Goal: Task Accomplishment & Management: Manage account settings

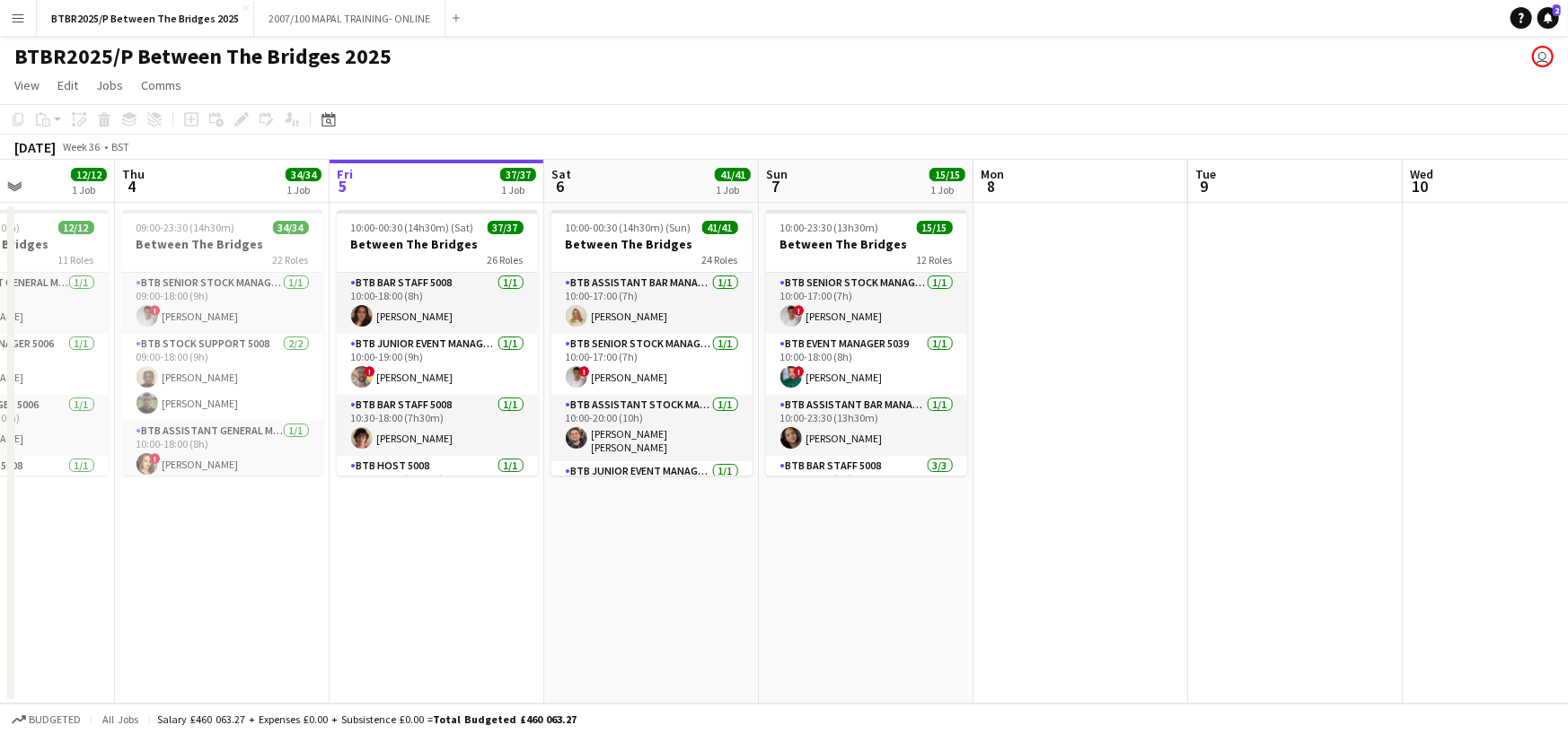
scroll to position [0, 549]
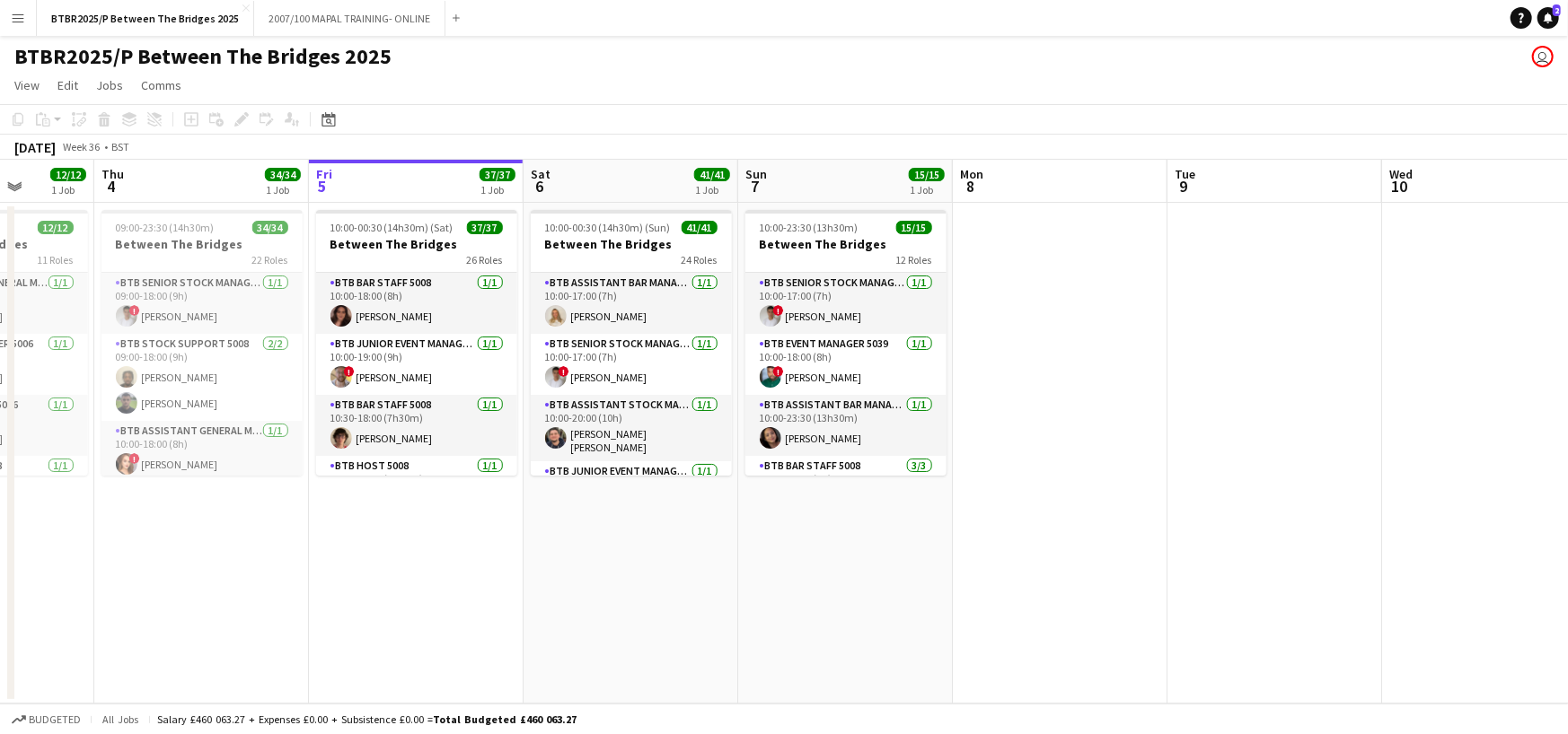
drag, startPoint x: 754, startPoint y: 194, endPoint x: 633, endPoint y: 194, distance: 121.0
click at [633, 194] on app-calendar-viewport "Mon 1 43/43 1 Job Tue 2 13/13 1 Job Wed 3 12/12 1 Job Thu 4 34/34 1 Job Fri 5 3…" at bounding box center [784, 431] width 1568 height 544
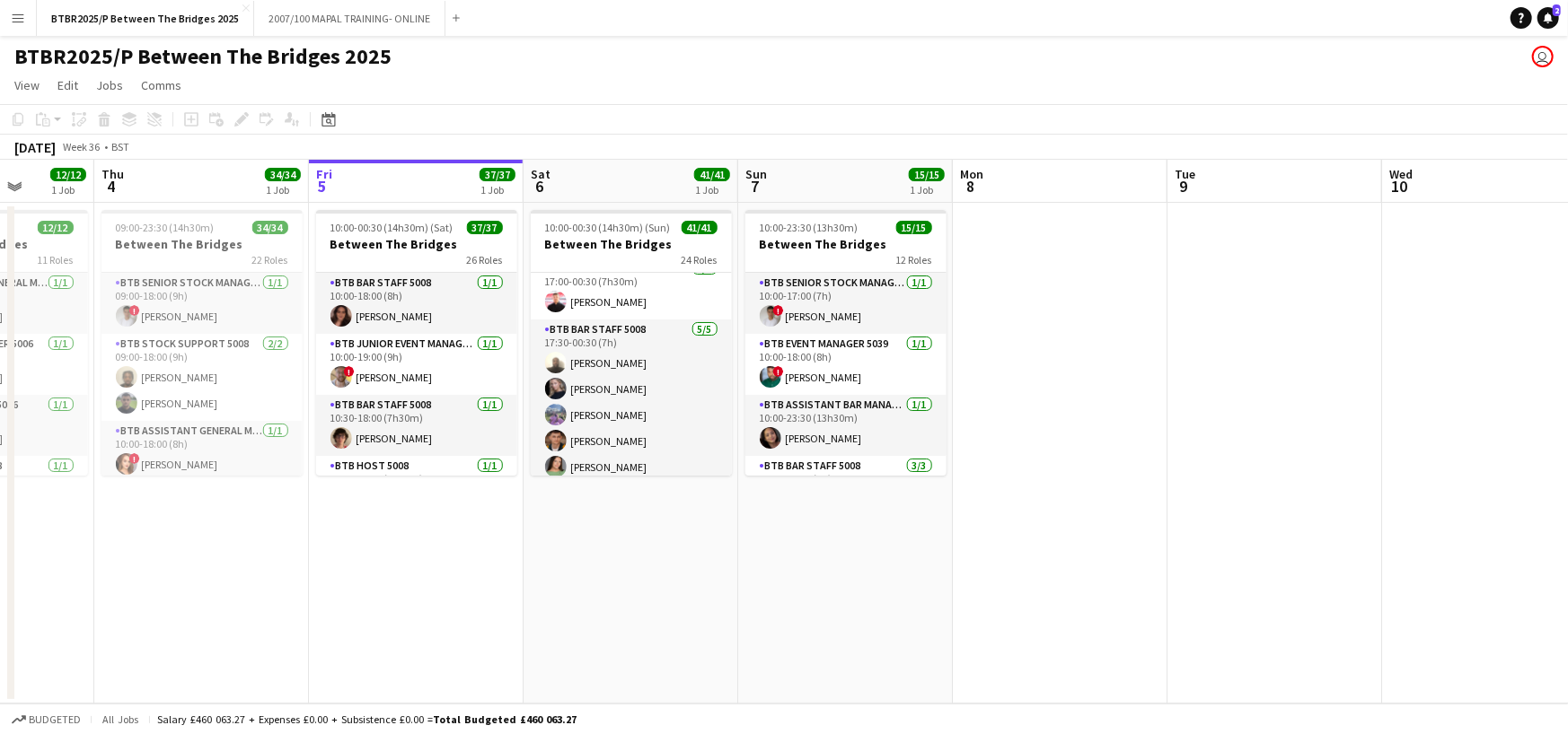
scroll to position [1614, 0]
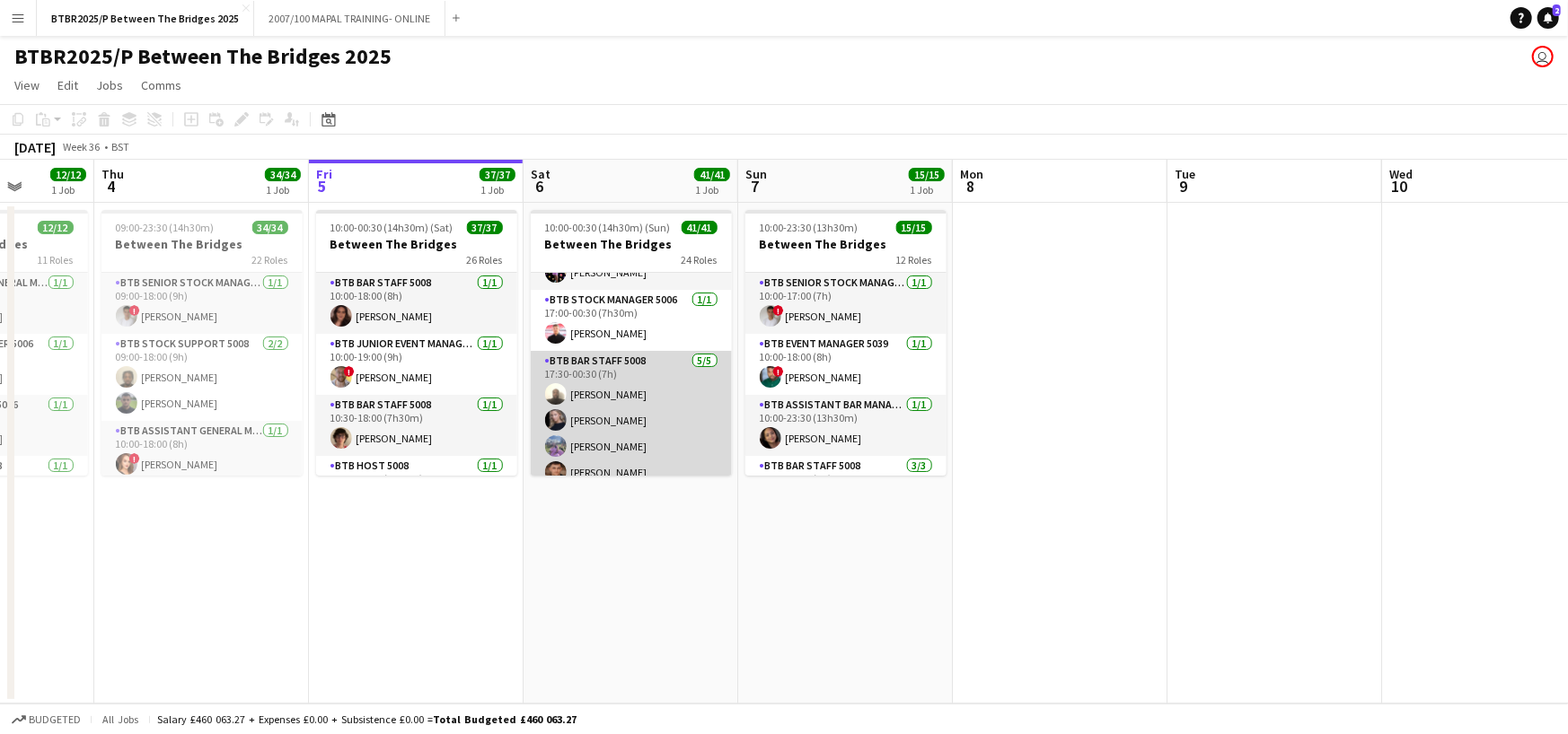
click at [653, 396] on app-card-role "BTB Bar Staff 5008 [DATE] 17:30-00:30 (7h) [PERSON_NAME] [PERSON_NAME] Bec [PER…" at bounding box center [631, 433] width 201 height 165
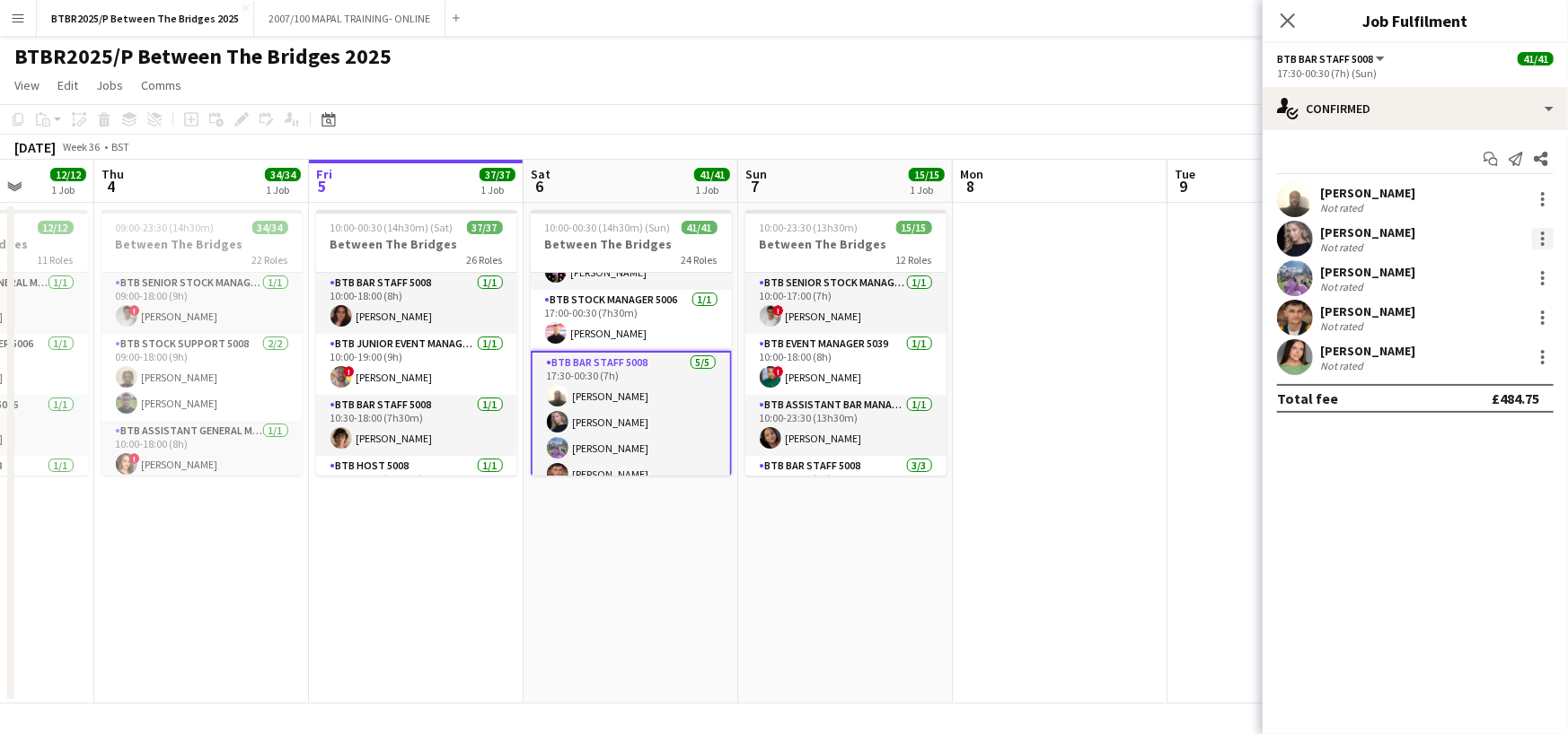
click at [1543, 238] on div at bounding box center [1543, 239] width 4 height 4
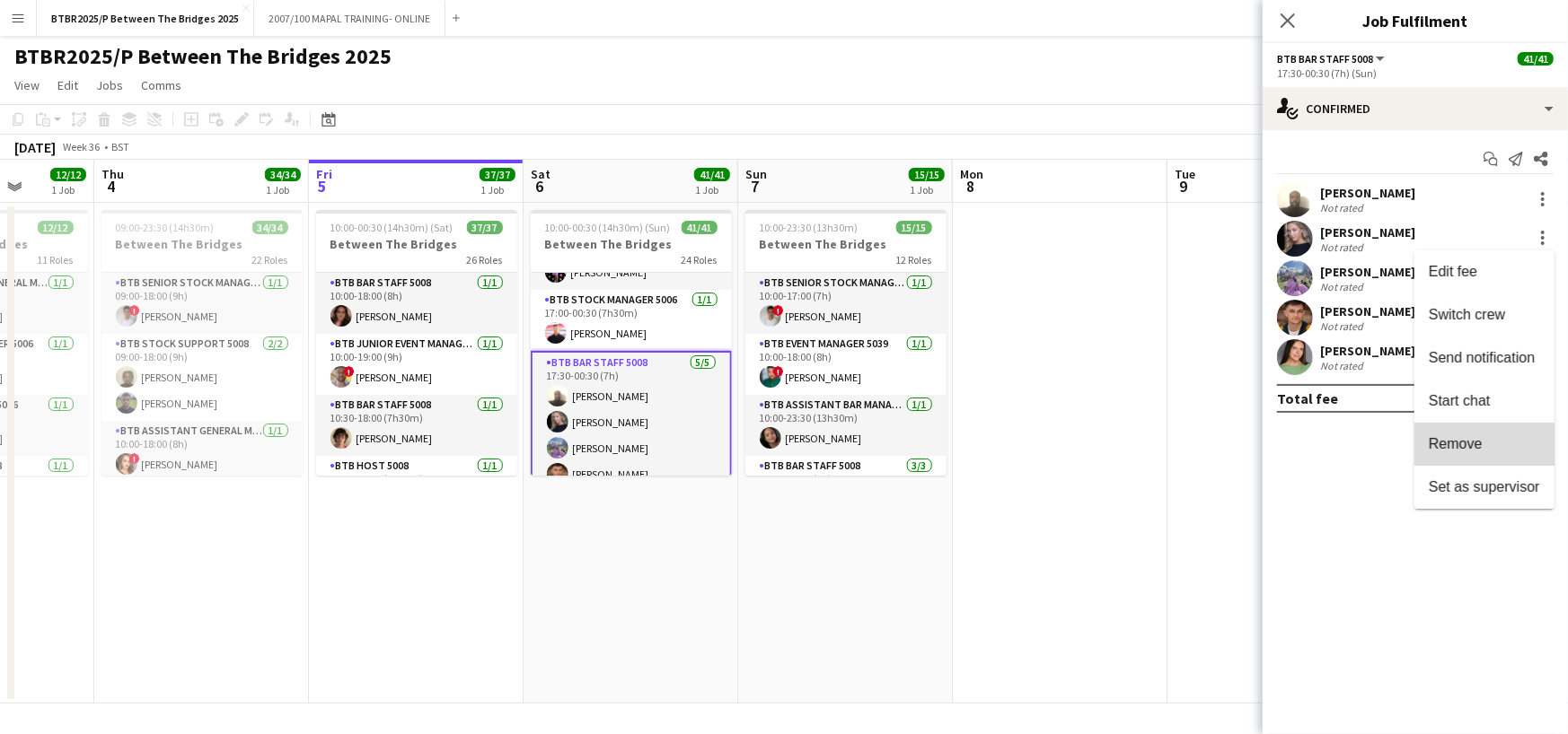
click at [1437, 439] on span "Remove" at bounding box center [1456, 443] width 54 height 15
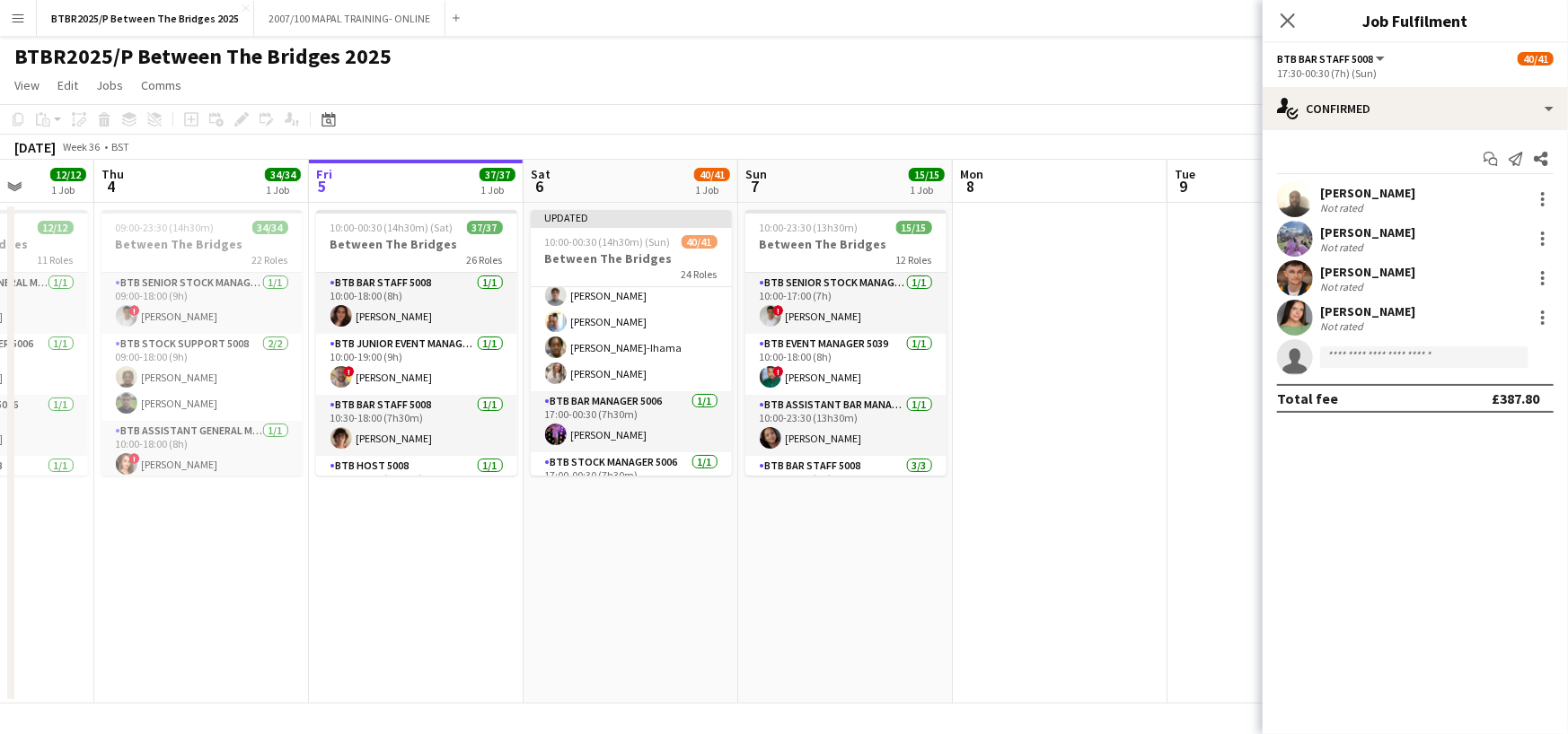
scroll to position [1434, 0]
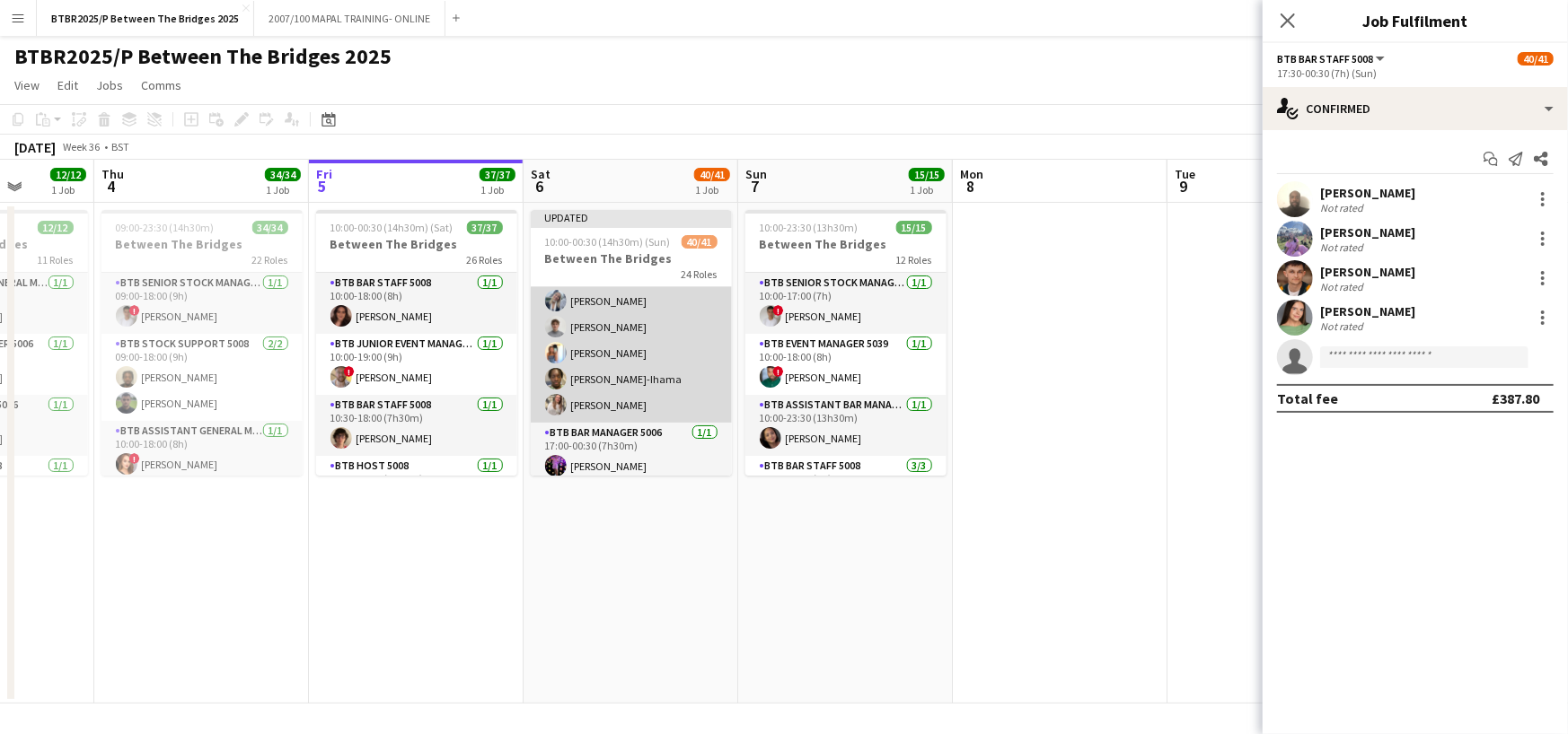
click at [676, 351] on app-card-role "BTB Bar Staff 5008 [DATE] 16:45-23:30 (6h45m) [PERSON_NAME] [PERSON_NAME] [PERS…" at bounding box center [631, 340] width 201 height 165
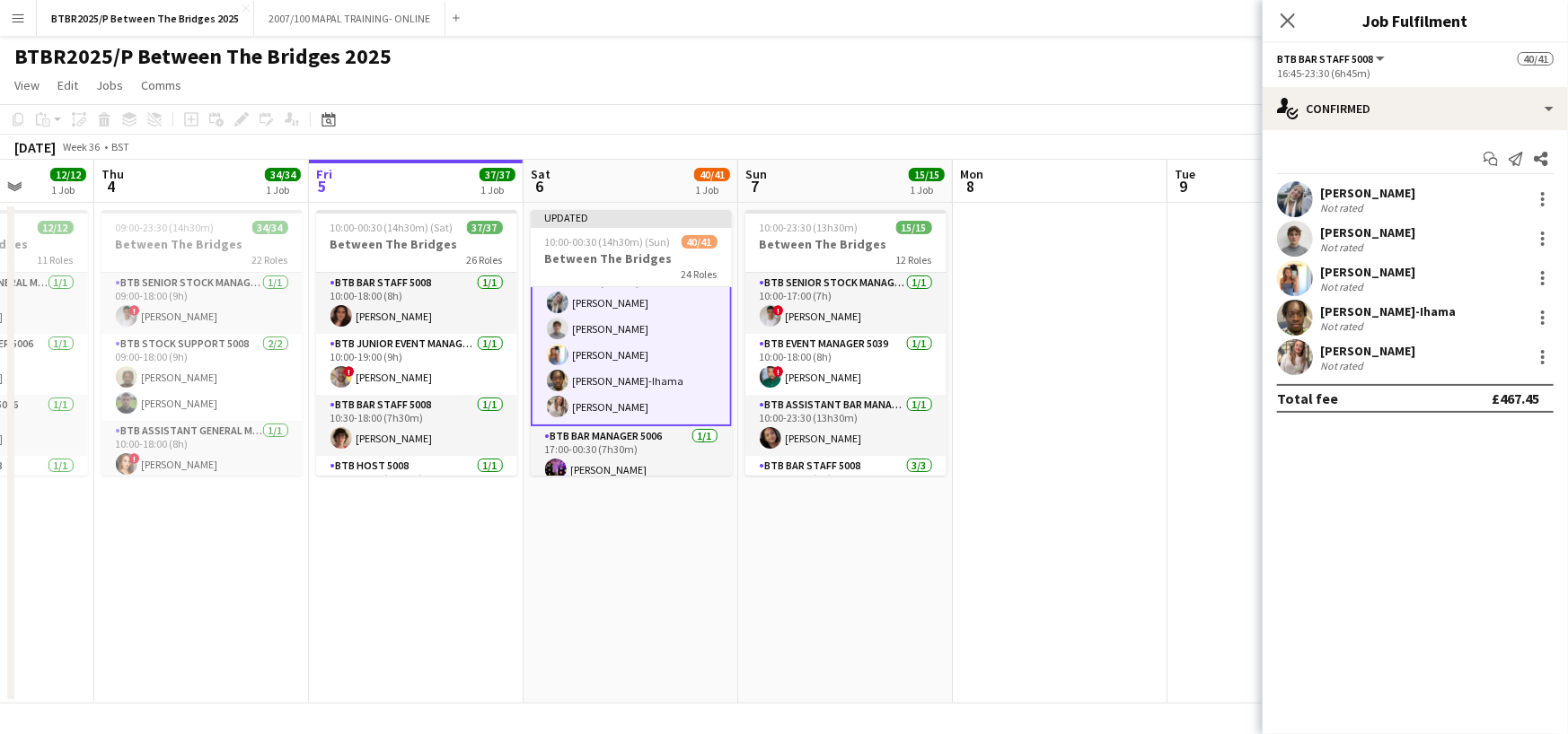
scroll to position [1436, 0]
click at [1543, 275] on div at bounding box center [1543, 278] width 22 height 22
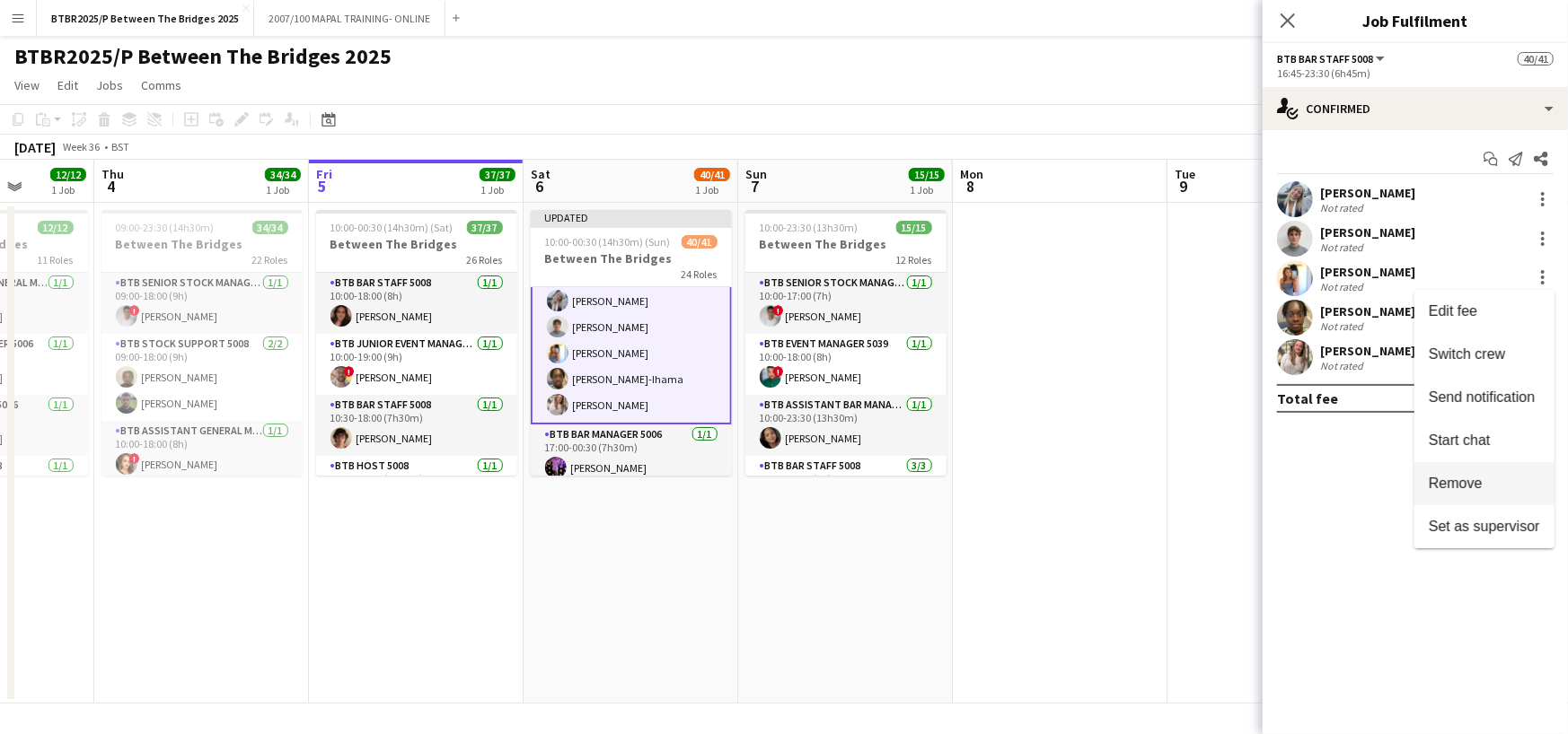
click at [1473, 475] on span "Remove" at bounding box center [1456, 483] width 54 height 15
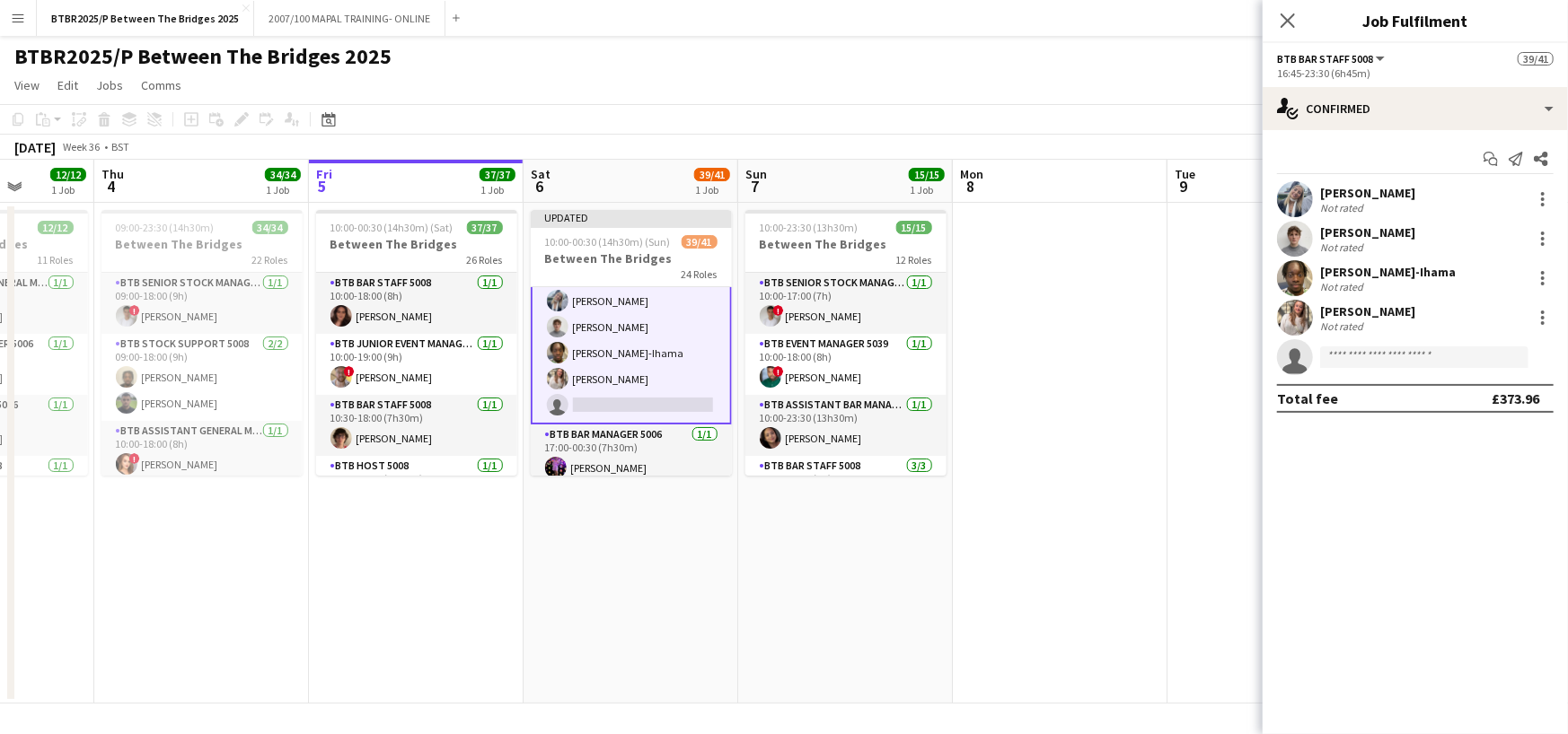
click at [1244, 116] on app-toolbar "Copy Paste Paste Ctrl+V Paste with crew Ctrl+Shift+V Paste linked Job [GEOGRAPH…" at bounding box center [784, 119] width 1568 height 30
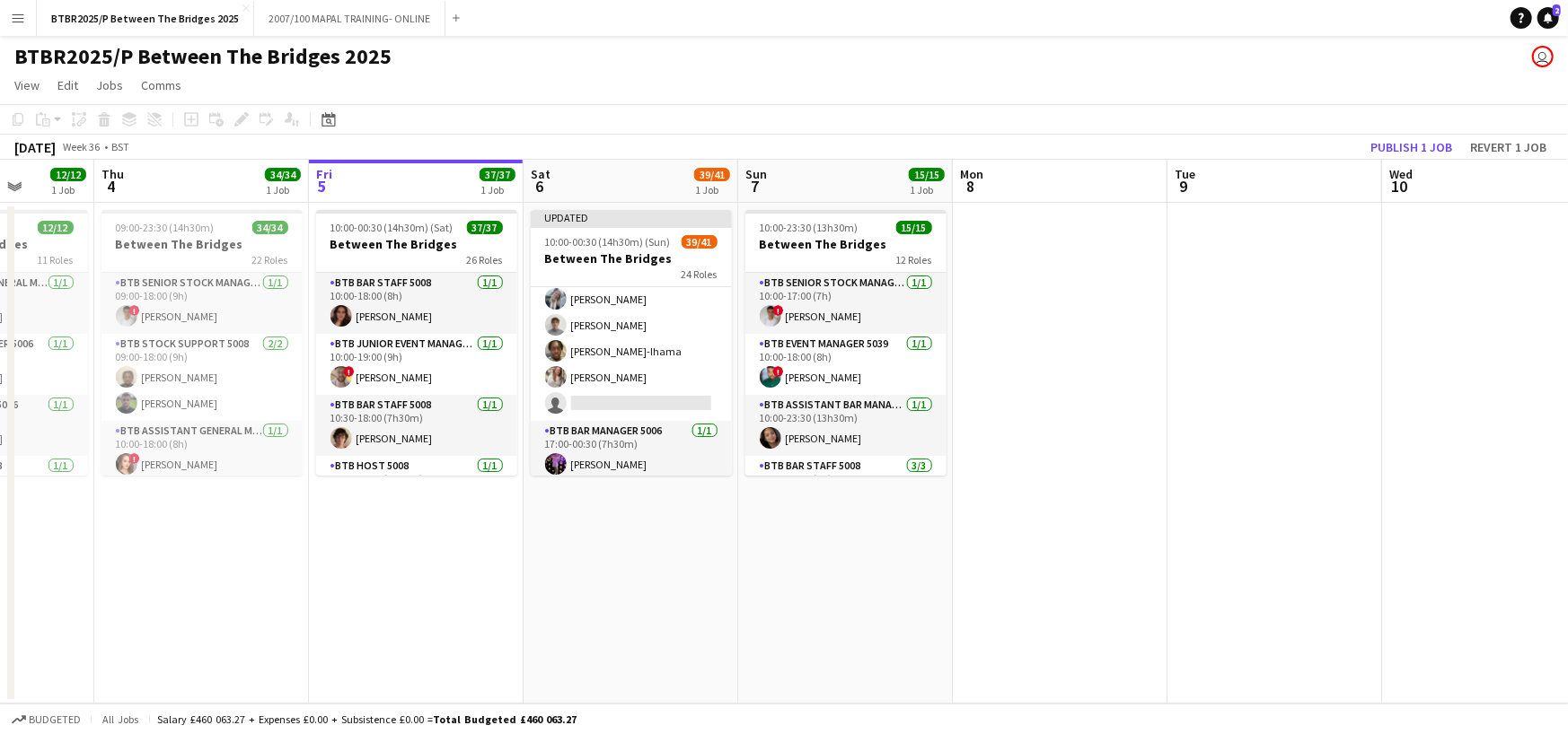
scroll to position [1434, 0]
click at [1378, 142] on button "Publish 1 job" at bounding box center [1411, 147] width 96 height 24
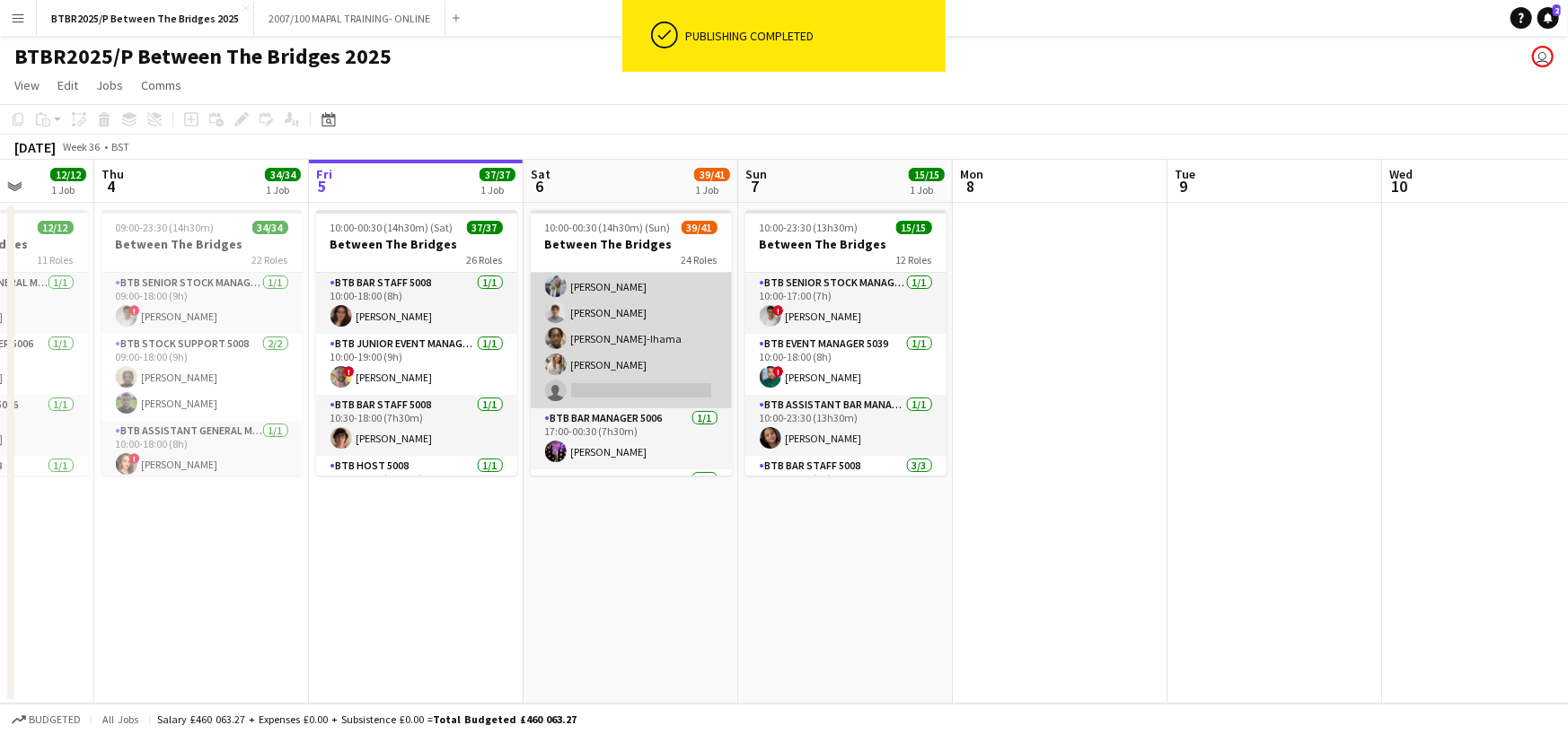
click at [664, 375] on app-card-role "BTB Bar Staff 5008 [DATE] 16:45-23:30 (6h45m) [PERSON_NAME] [PERSON_NAME] [PERS…" at bounding box center [631, 325] width 201 height 165
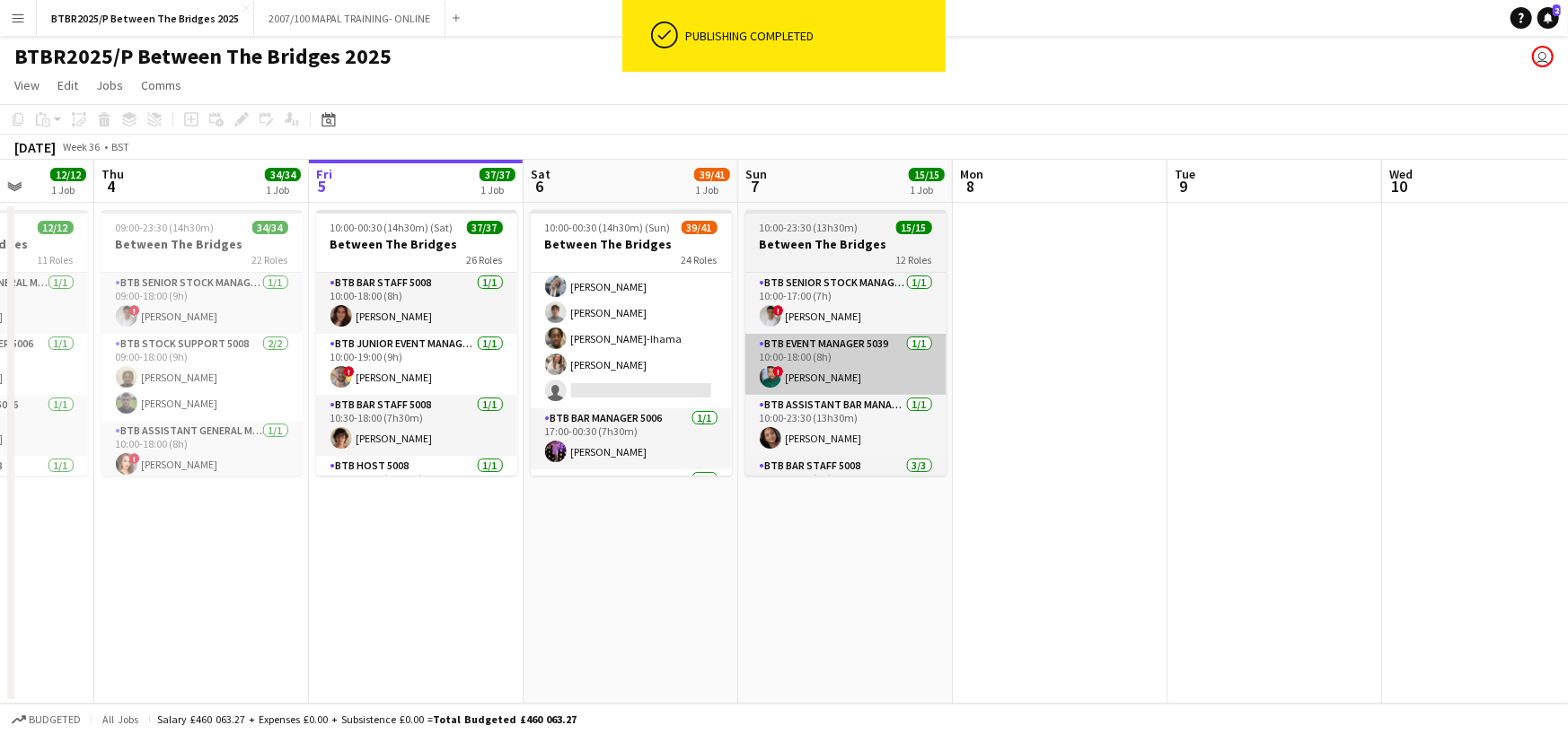
scroll to position [1436, 0]
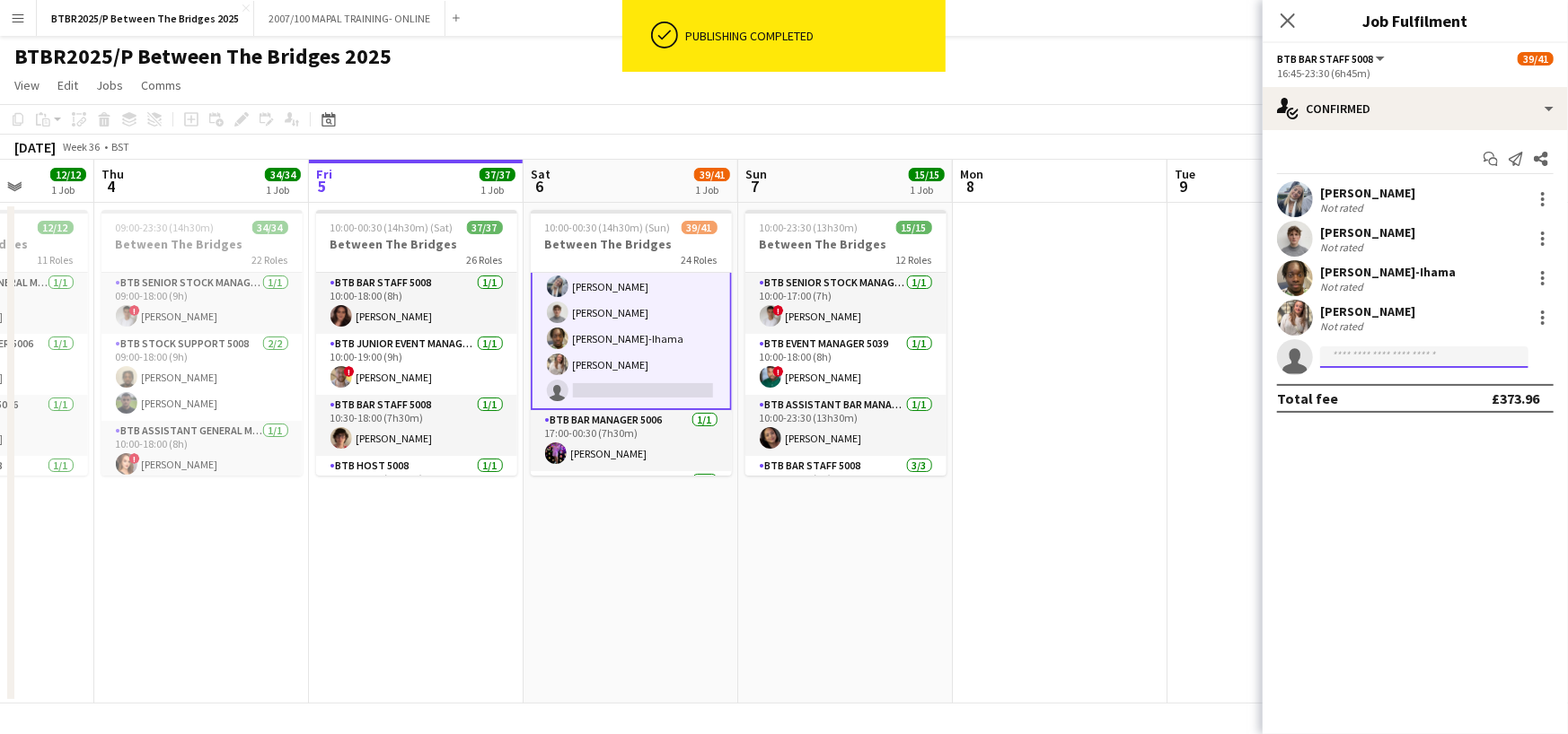
click at [1383, 358] on input at bounding box center [1425, 357] width 209 height 22
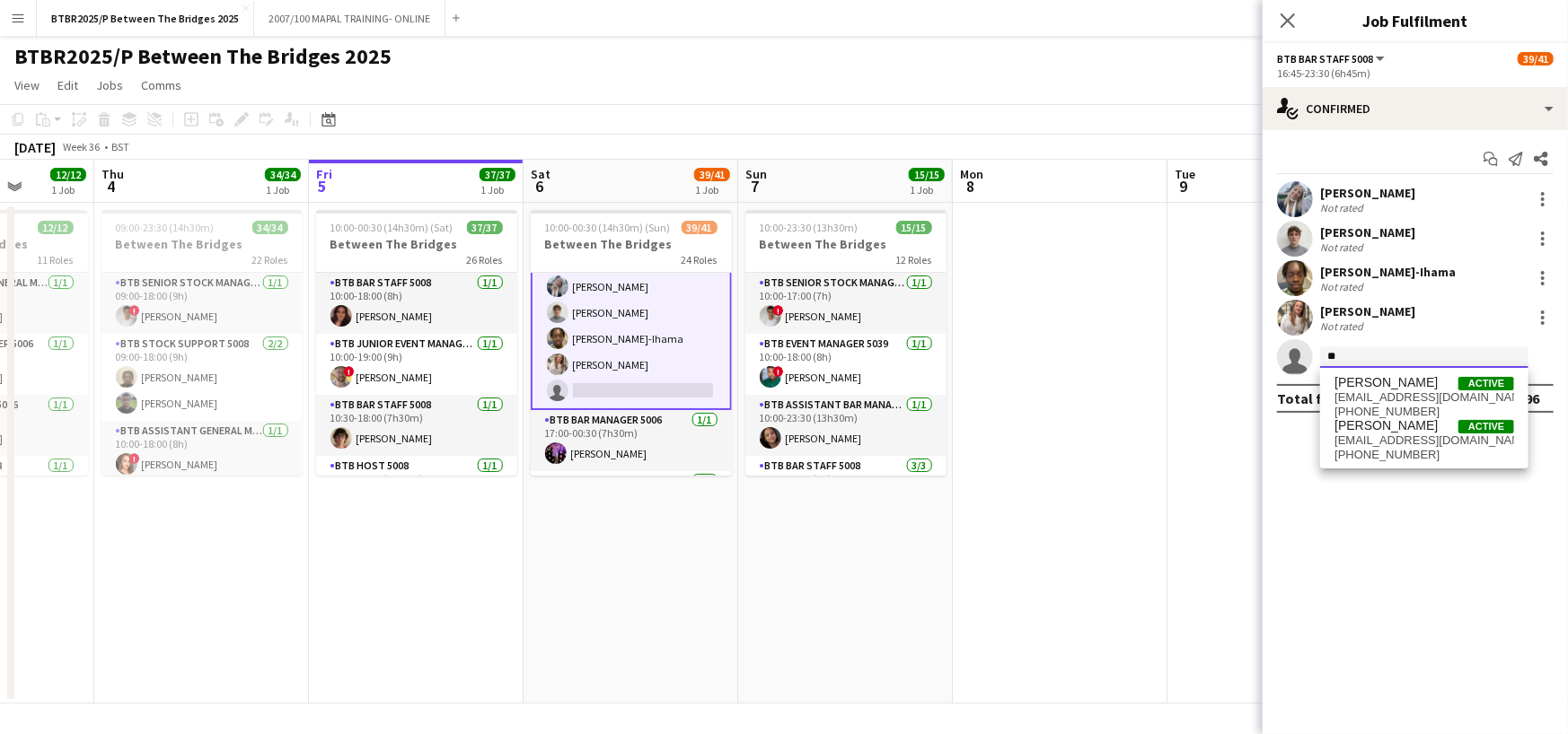
type input "*"
type input "******"
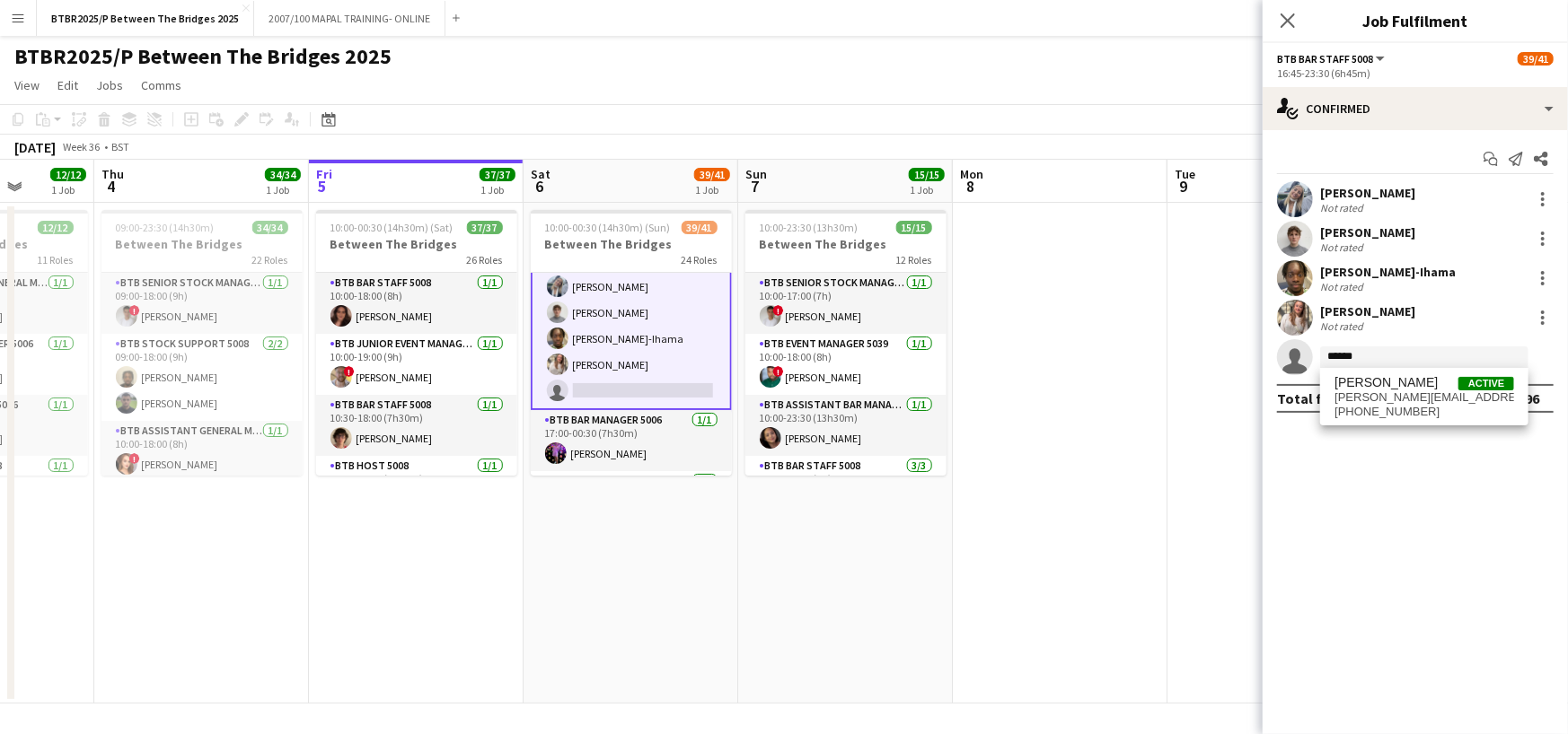
click at [1397, 419] on div "[PERSON_NAME] Active [PERSON_NAME][EMAIL_ADDRESS][DOMAIN_NAME] [PHONE_NUMBER]" at bounding box center [1425, 396] width 209 height 58
click at [1405, 399] on span "[PERSON_NAME][EMAIL_ADDRESS][DOMAIN_NAME]" at bounding box center [1425, 397] width 179 height 14
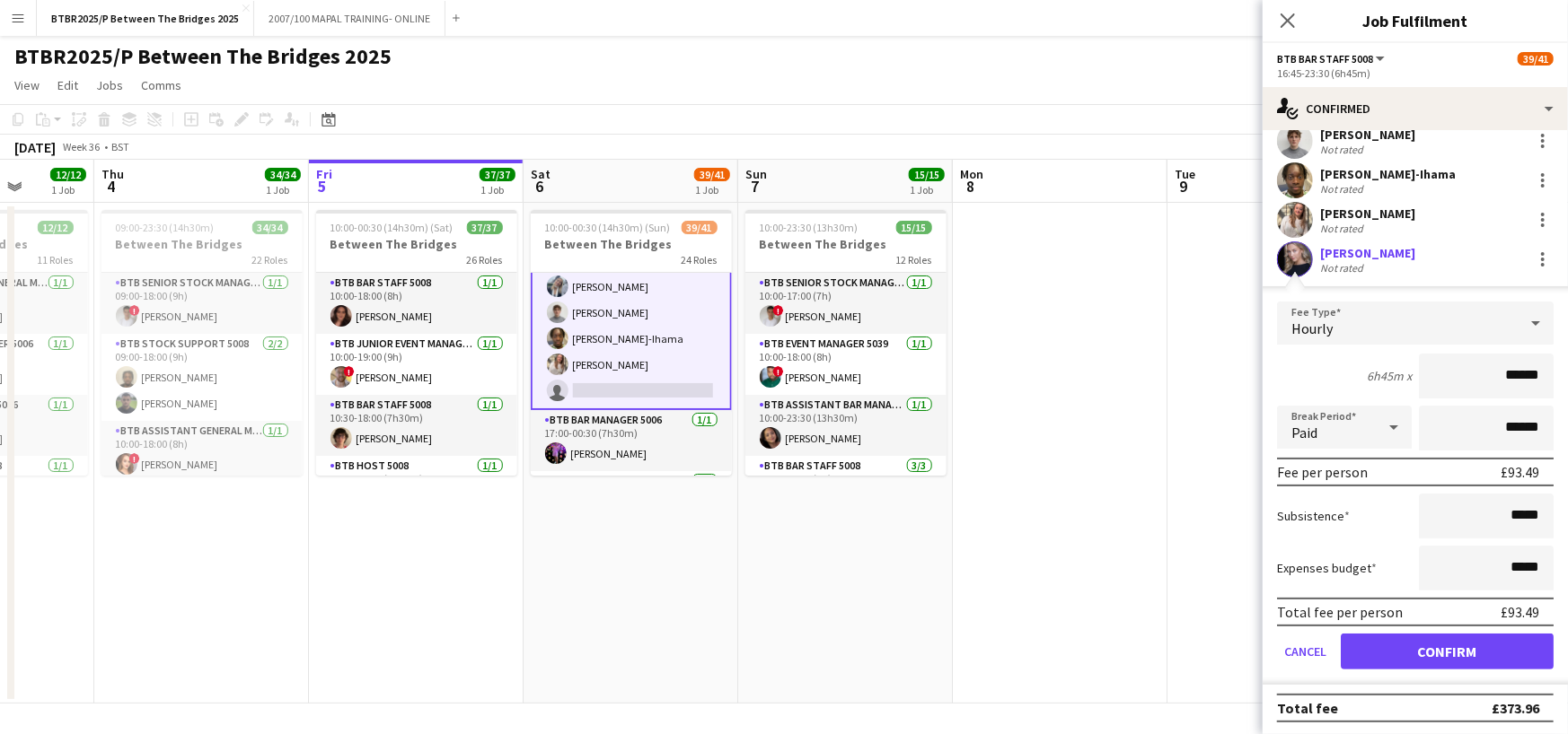
scroll to position [99, 0]
click at [1424, 644] on button "Confirm" at bounding box center [1446, 651] width 212 height 36
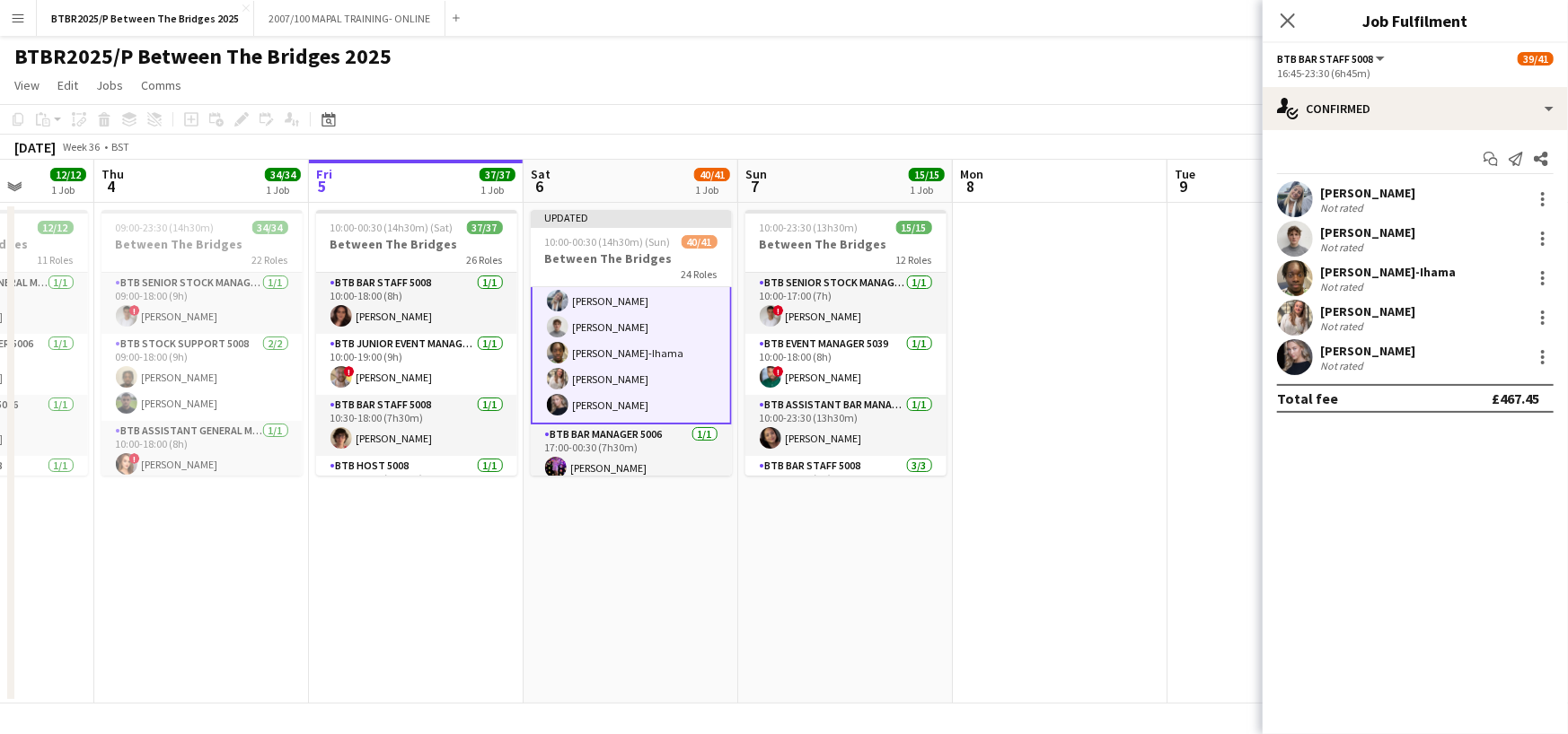
scroll to position [0, 0]
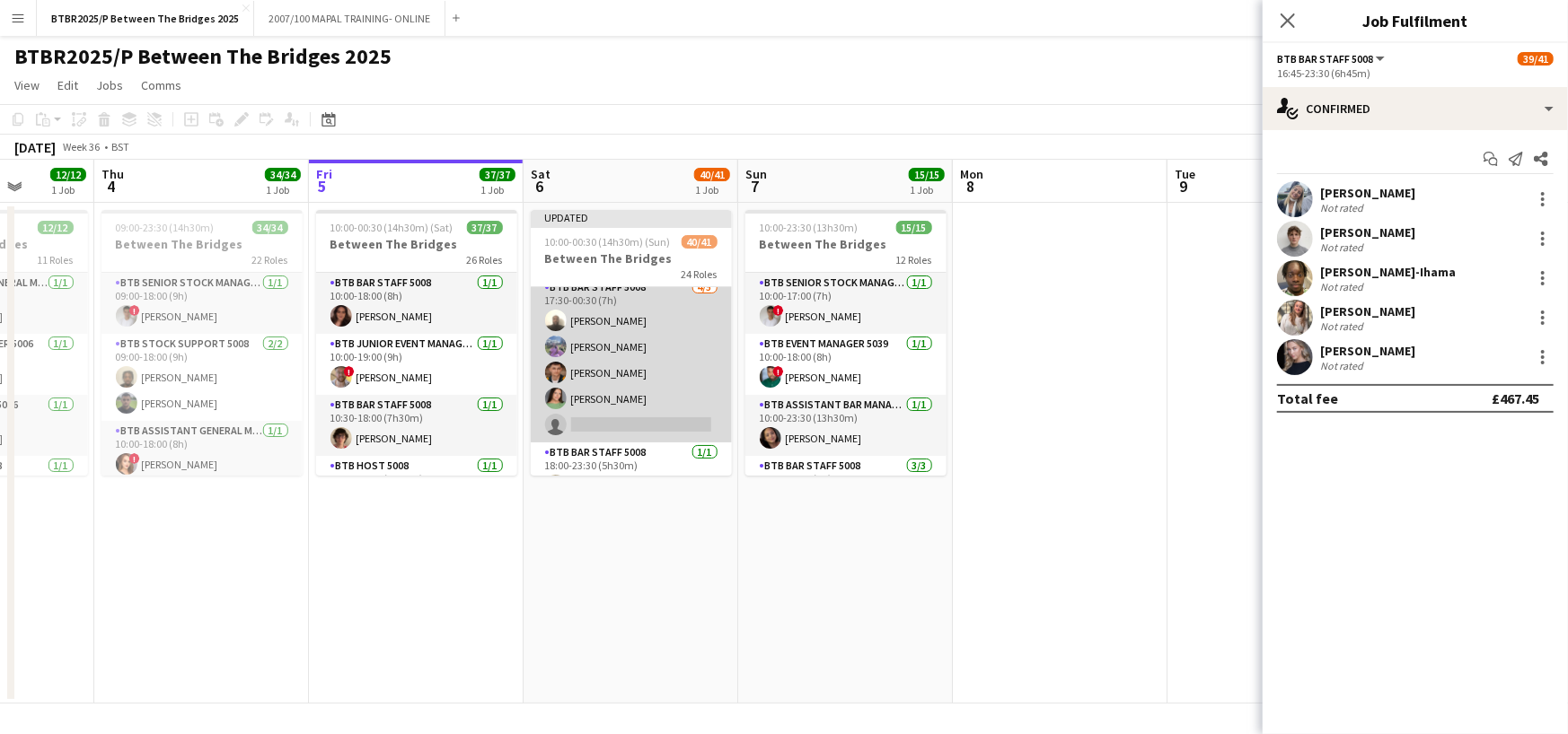
click at [641, 419] on app-card-role "BTB Bar Staff 5008 [DATE] 17:30-00:30 (7h) [PERSON_NAME] [PERSON_NAME] [PERSON_…" at bounding box center [631, 359] width 201 height 165
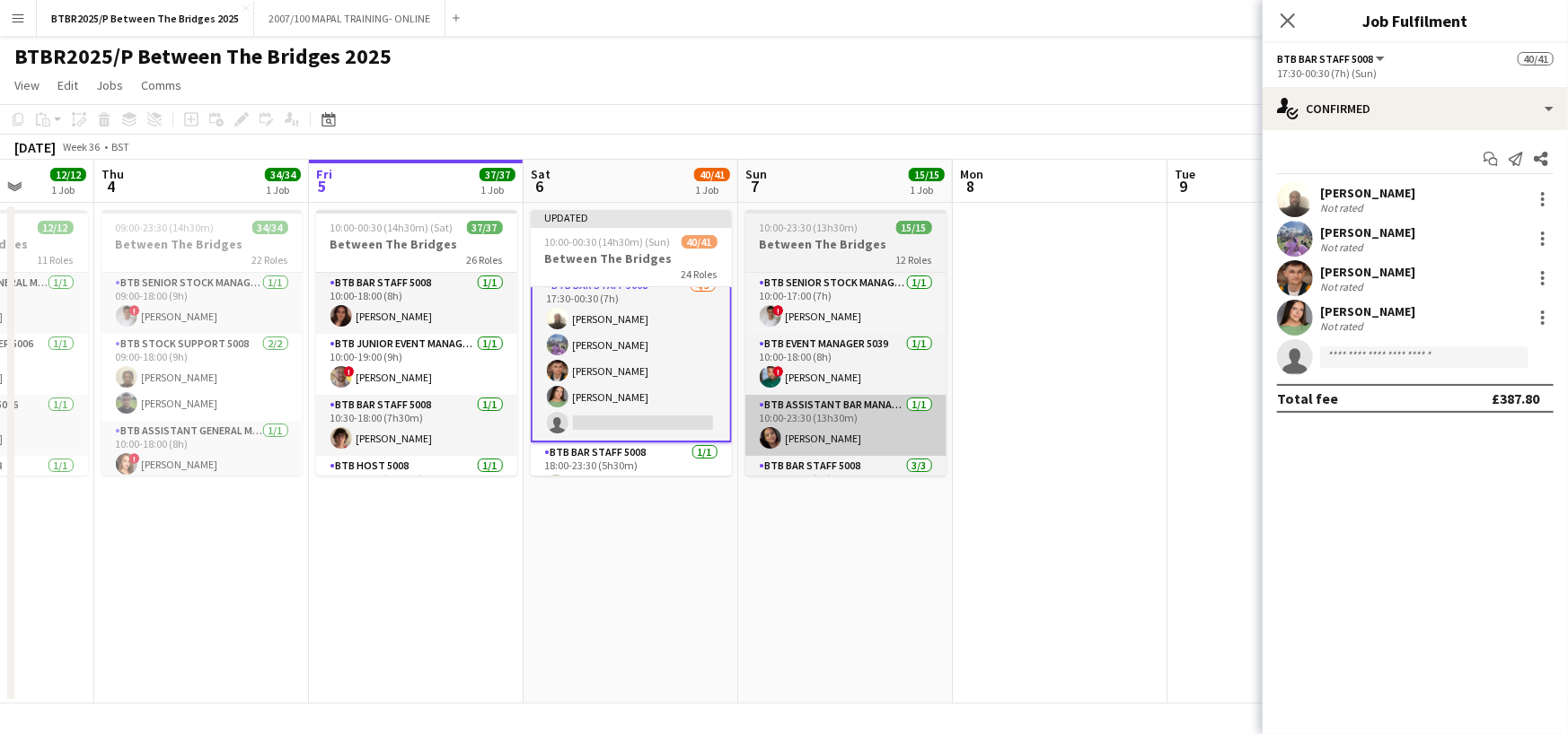
scroll to position [1704, 0]
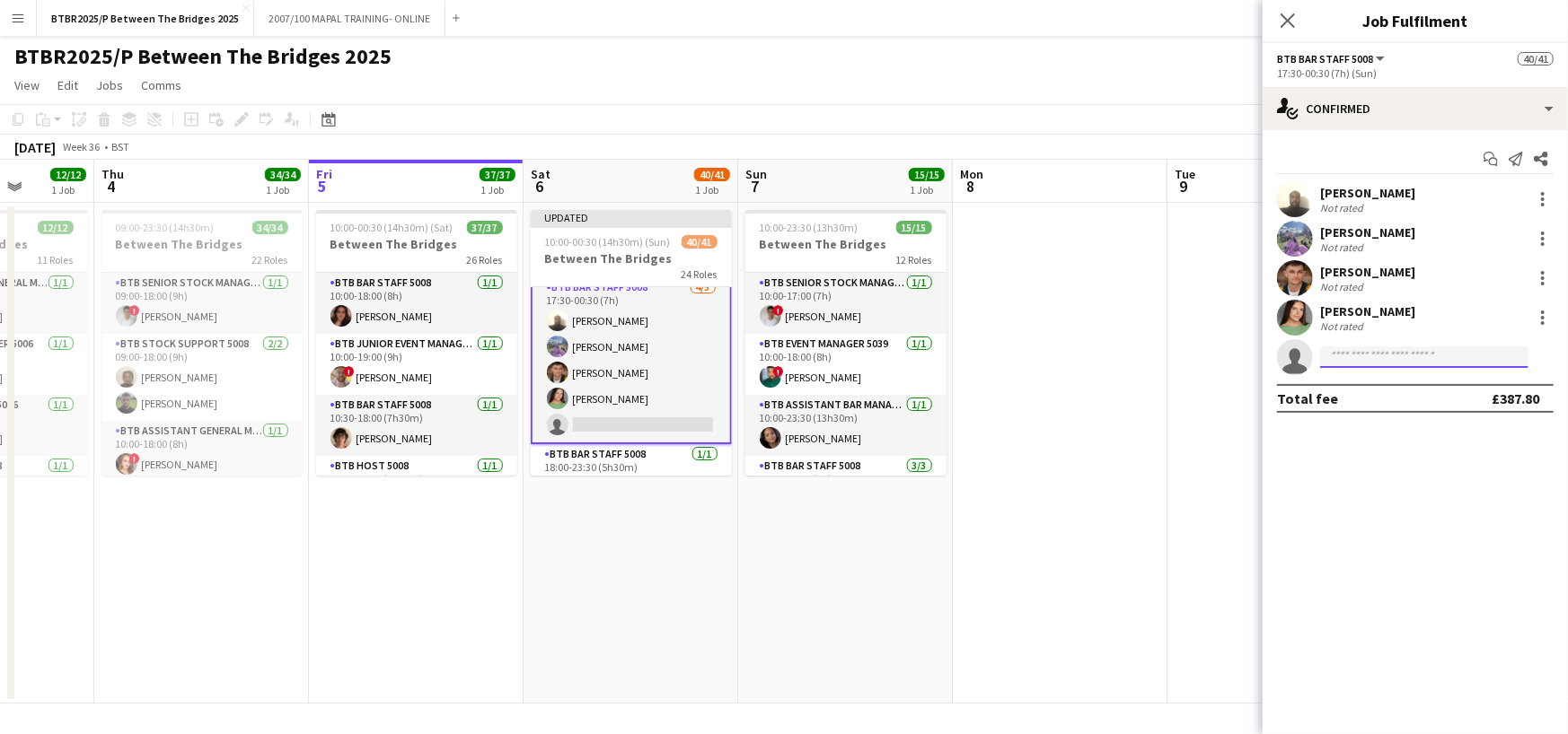
click at [1374, 359] on input at bounding box center [1425, 357] width 209 height 22
type input "**********"
click at [1389, 387] on span "[PERSON_NAME]" at bounding box center [1386, 383] width 103 height 15
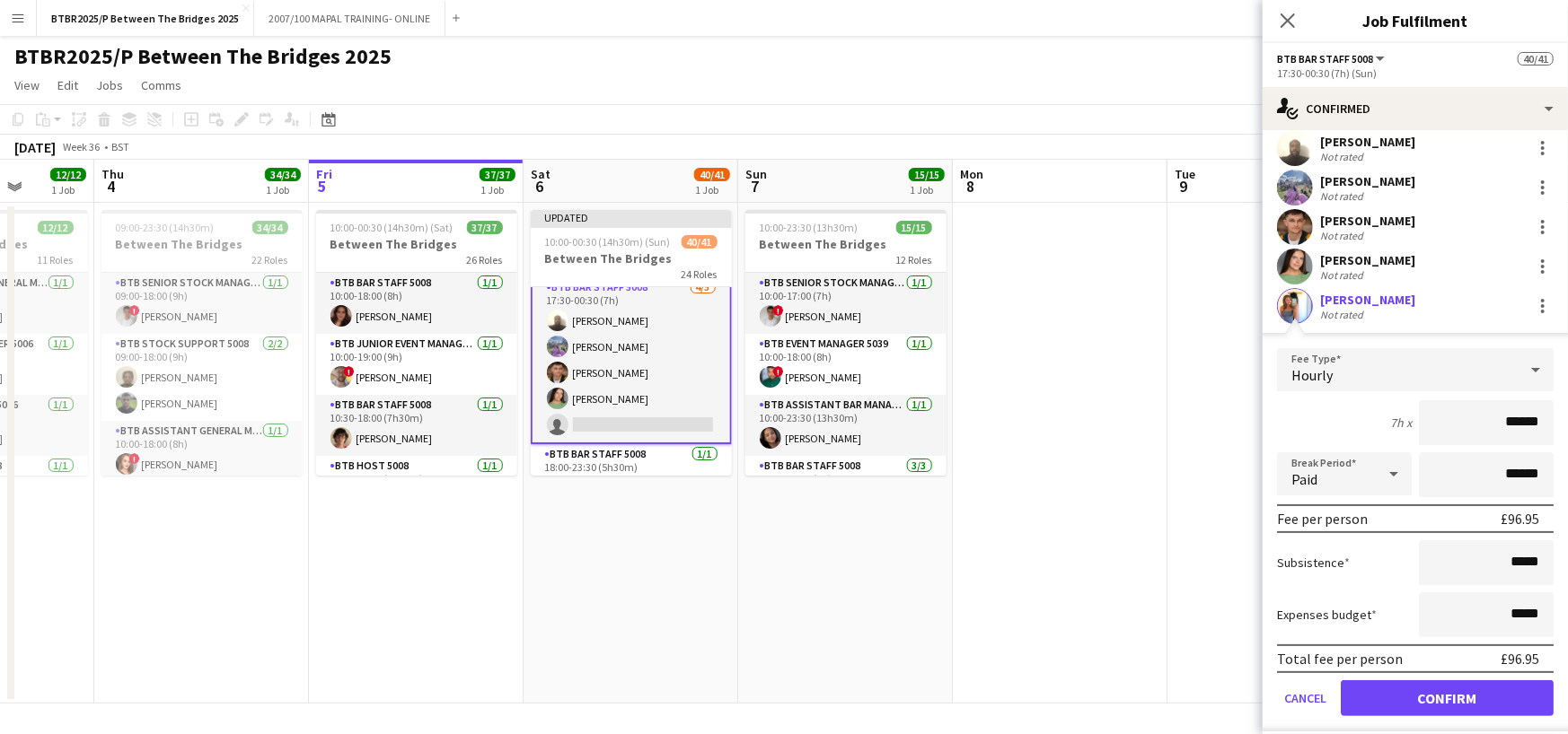
scroll to position [99, 0]
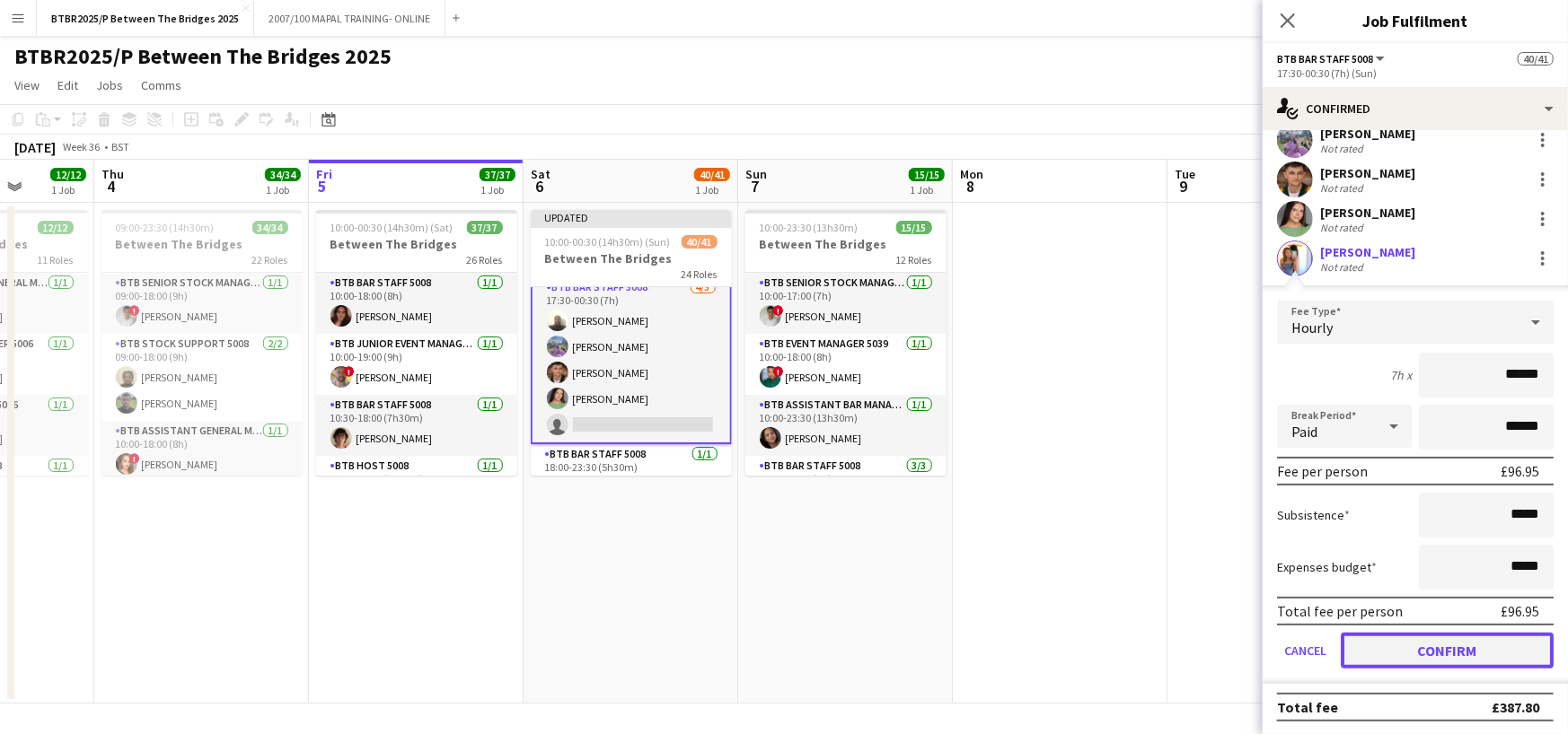
click at [1428, 655] on button "Confirm" at bounding box center [1446, 651] width 212 height 36
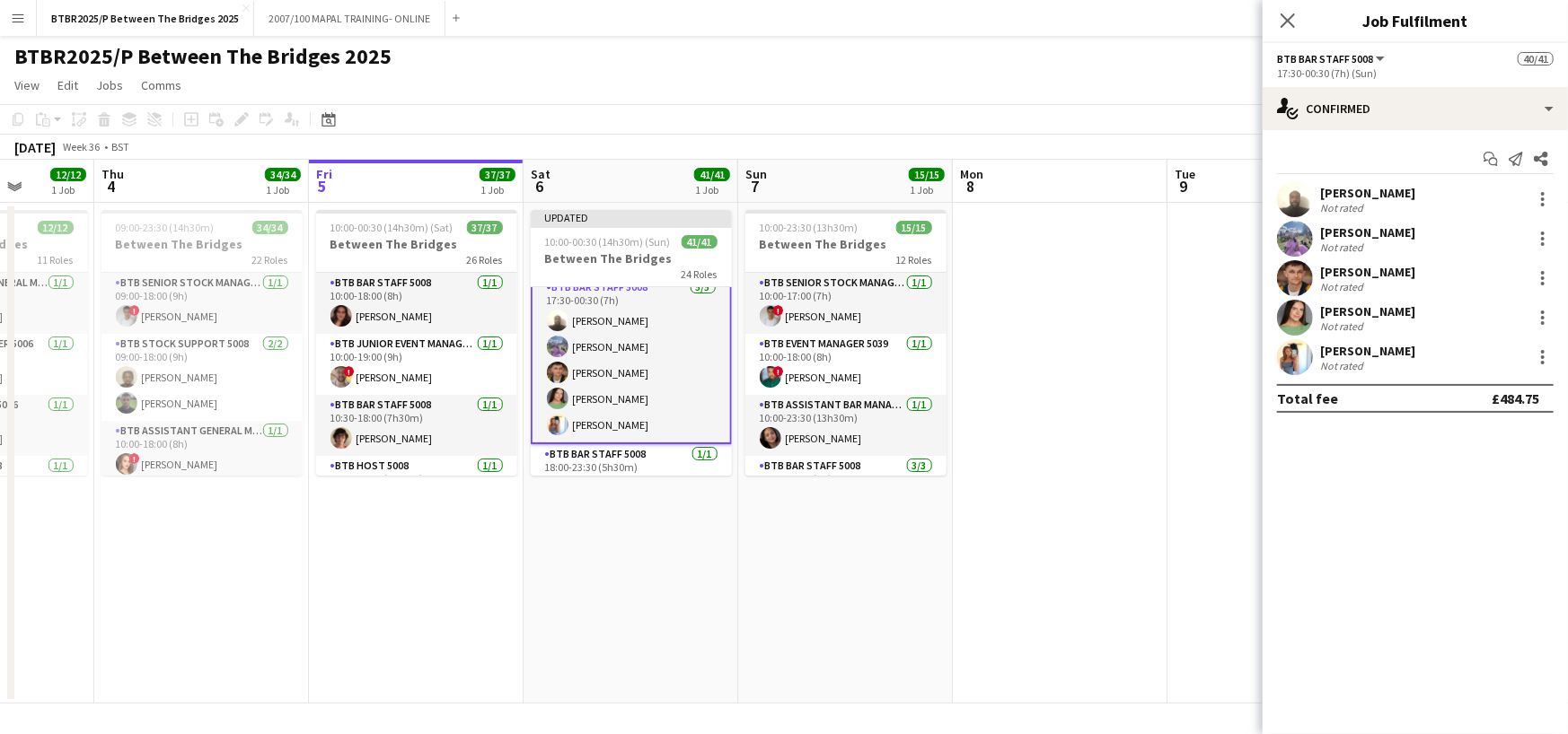
click at [1237, 130] on app-toolbar "Copy Paste Paste Ctrl+V Paste with crew Ctrl+Shift+V Paste linked Job [GEOGRAPH…" at bounding box center [784, 119] width 1568 height 30
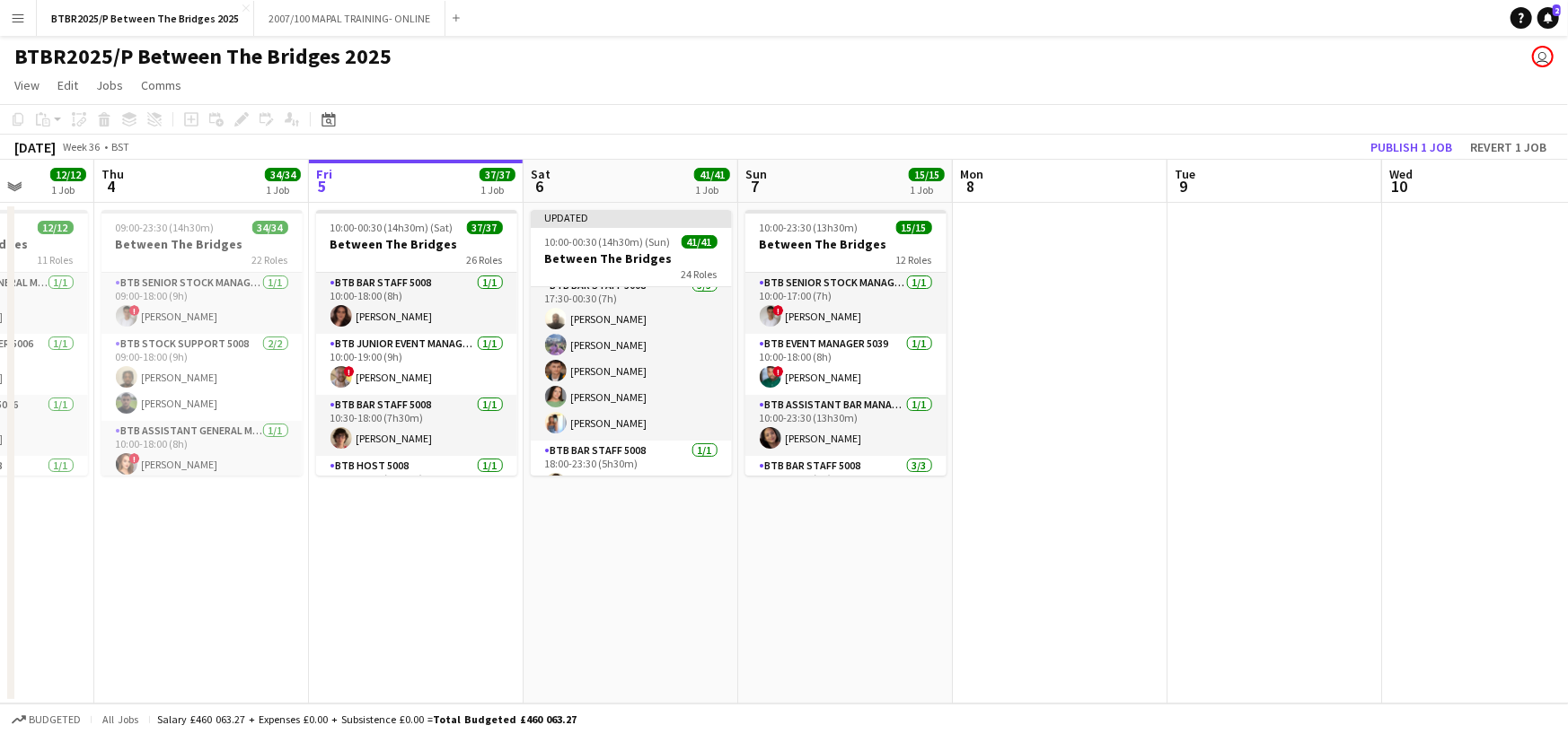
scroll to position [1702, 0]
click at [1377, 141] on button "Publish 1 job" at bounding box center [1411, 147] width 96 height 24
